Goal: Task Accomplishment & Management: Use online tool/utility

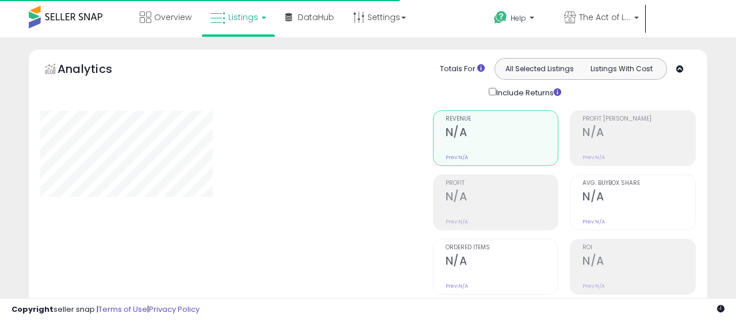
type input "**********"
select select "**"
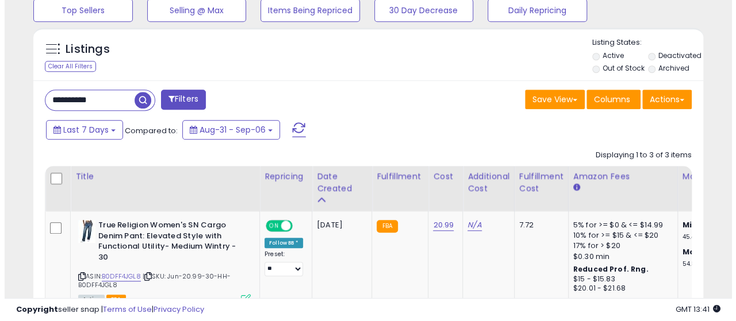
scroll to position [335, 0]
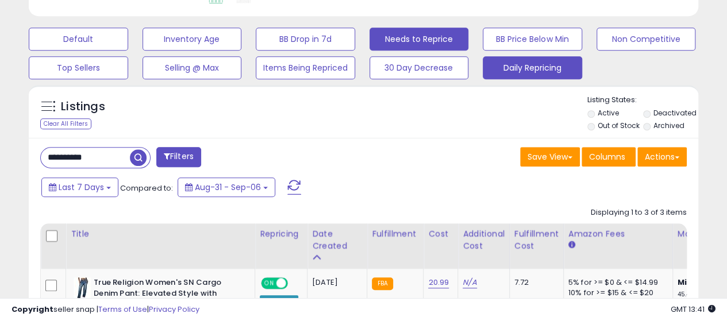
click at [519, 67] on button "Daily Repricing" at bounding box center [532, 67] width 99 height 23
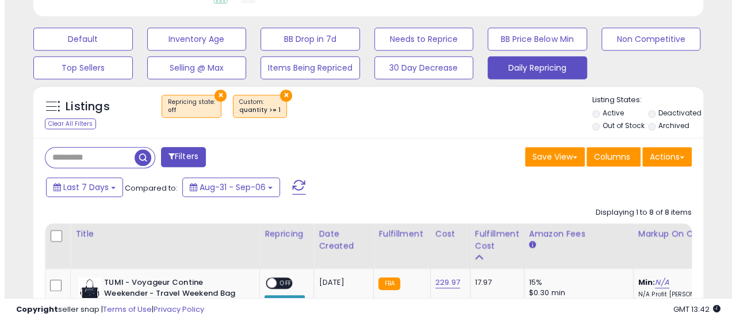
scroll to position [236, 388]
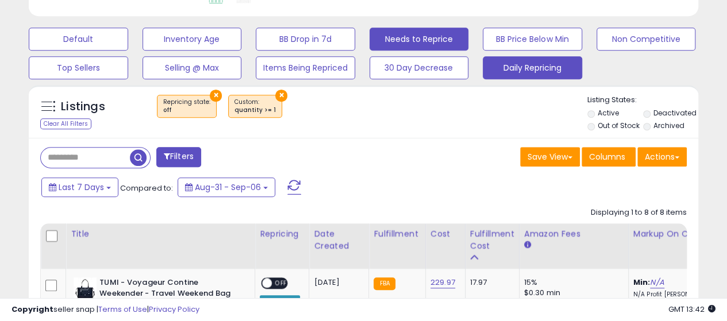
click at [421, 47] on button "Needs to Reprice" at bounding box center [419, 39] width 99 height 23
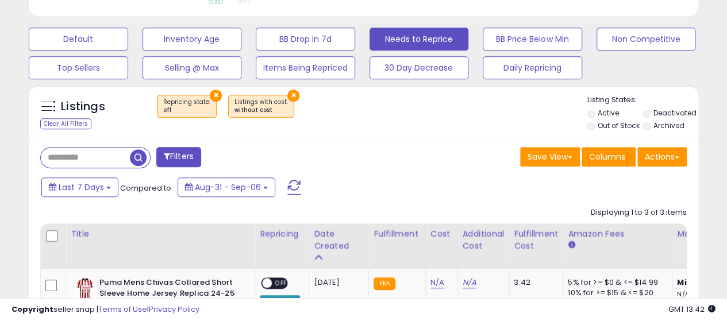
click at [288, 92] on button "×" at bounding box center [294, 96] width 12 height 12
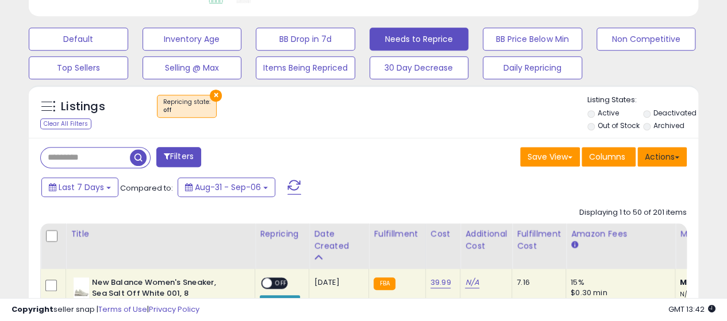
click at [661, 152] on button "Actions" at bounding box center [662, 157] width 49 height 20
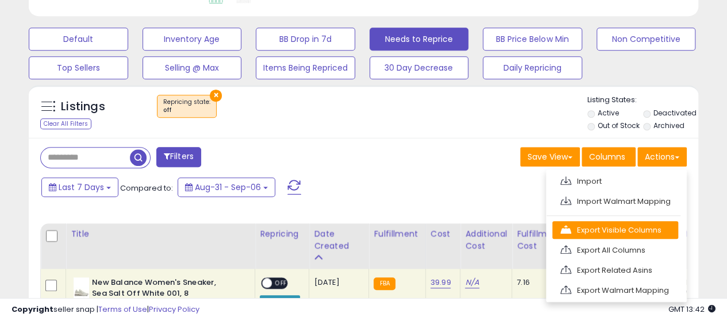
click at [582, 227] on link "Export Visible Columns" at bounding box center [616, 230] width 126 height 18
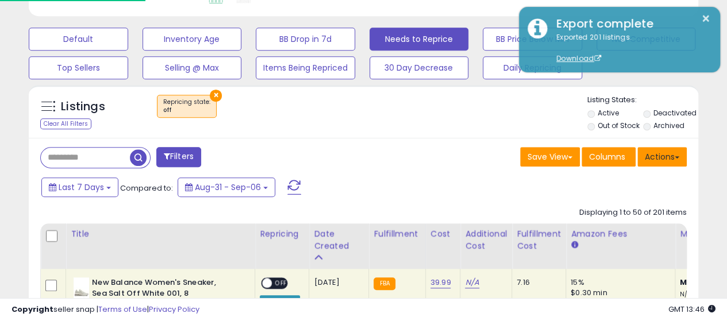
click at [664, 157] on button "Actions" at bounding box center [662, 157] width 49 height 20
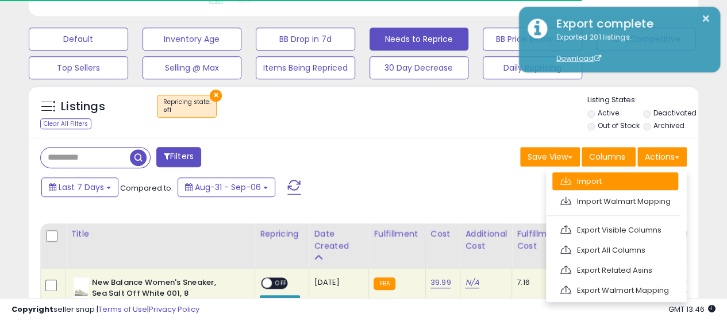
click at [606, 178] on link "Import" at bounding box center [616, 182] width 126 height 18
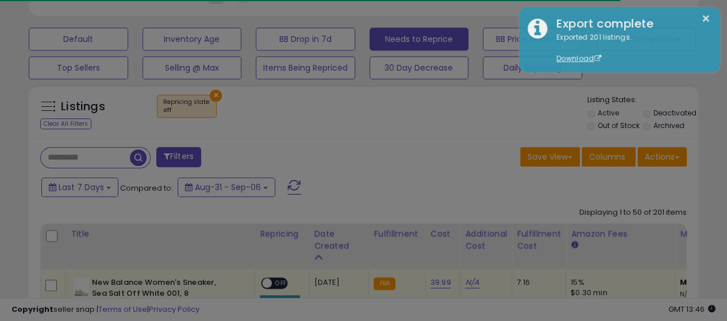
scroll to position [236, 392]
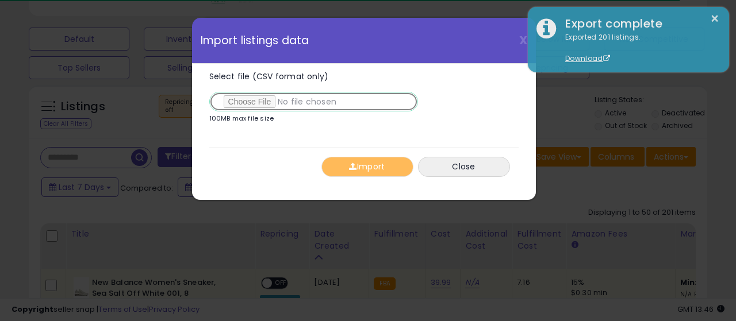
click at [251, 104] on input "Select file (CSV format only)" at bounding box center [313, 102] width 209 height 20
type input "**********"
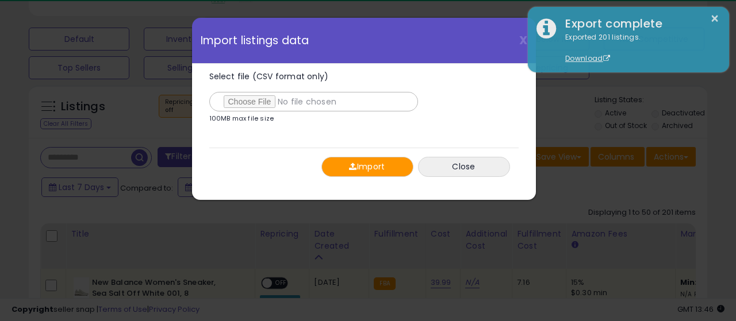
click at [228, 144] on div "Select file (CSV format only) 100MB max file size 0% [GEOGRAPHIC_DATA] Close" at bounding box center [363, 125] width 309 height 122
click at [373, 167] on button "Import" at bounding box center [367, 167] width 92 height 20
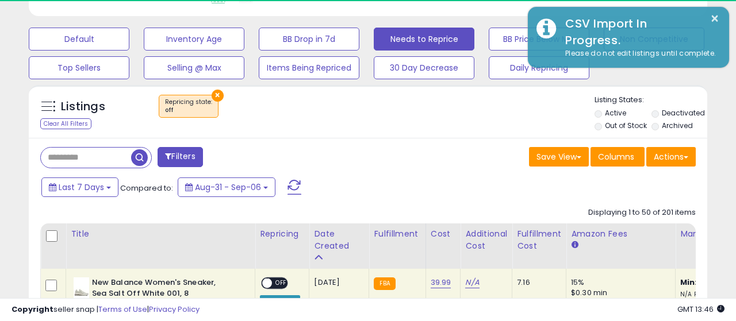
scroll to position [574778, 574626]
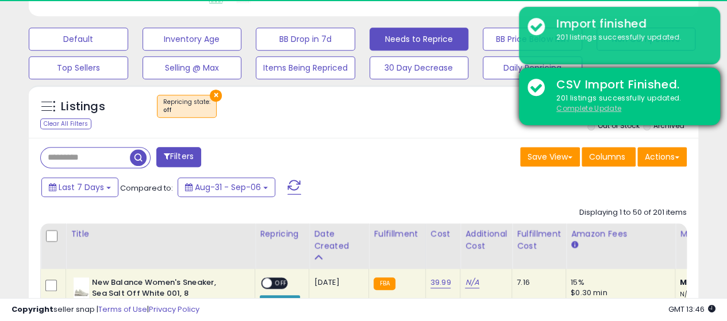
click at [581, 109] on u "Complete Update" at bounding box center [589, 109] width 65 height 10
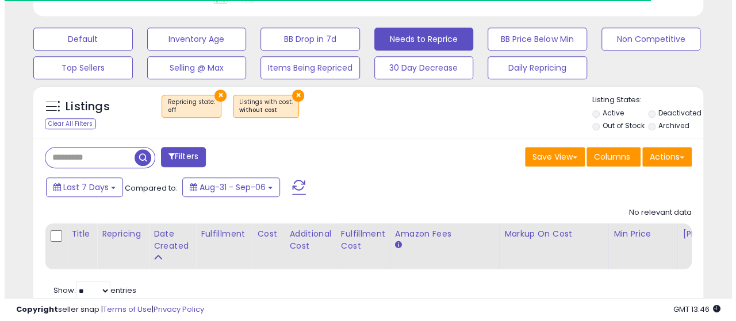
scroll to position [236, 388]
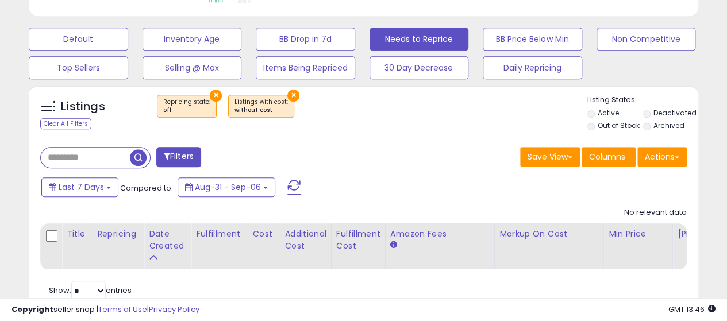
click at [289, 96] on button "×" at bounding box center [294, 96] width 12 height 12
click at [215, 95] on button "×" at bounding box center [216, 96] width 12 height 12
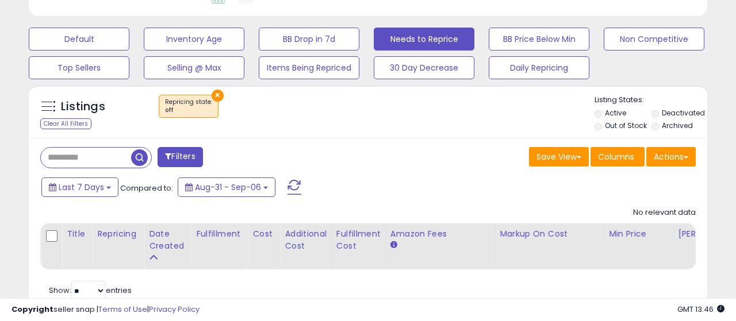
scroll to position [236, 392]
